Goal: Task Accomplishment & Management: Use online tool/utility

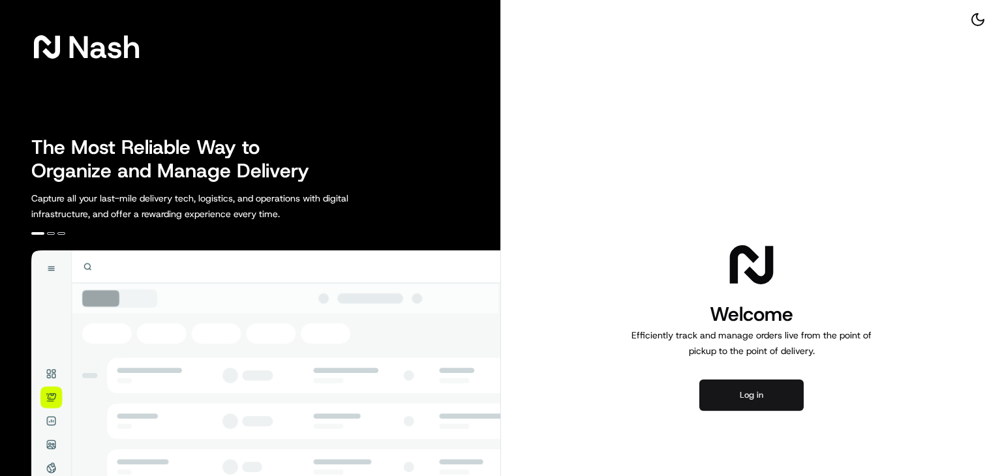
click at [733, 384] on button "Log in" at bounding box center [751, 395] width 104 height 31
